Goal: Obtain resource: Download file/media

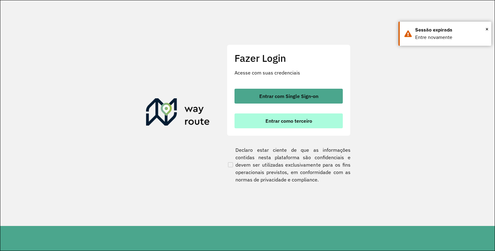
click at [315, 119] on button "Entrar como terceiro" at bounding box center [288, 120] width 108 height 15
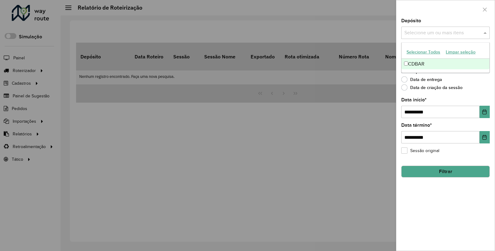
click at [465, 32] on input "text" at bounding box center [441, 32] width 79 height 7
click at [456, 61] on div "CDBAR" at bounding box center [445, 64] width 88 height 11
click at [481, 114] on button "Choose Date" at bounding box center [484, 112] width 10 height 12
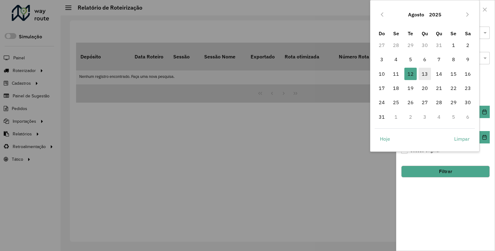
click at [423, 72] on span "13" at bounding box center [424, 74] width 12 height 12
type input "**********"
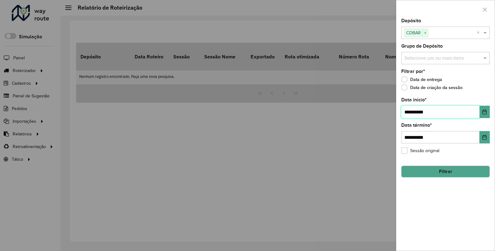
click at [423, 72] on span "13" at bounding box center [424, 74] width 12 height 12
click at [438, 172] on button "Filtrar" at bounding box center [445, 172] width 88 height 12
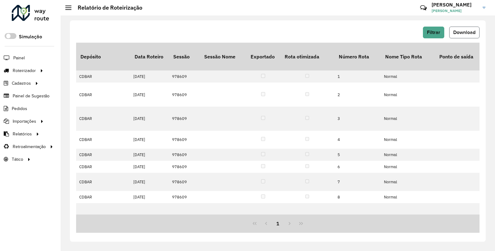
click at [460, 33] on span "Download" at bounding box center [464, 32] width 22 height 5
